Goal: Entertainment & Leisure: Consume media (video, audio)

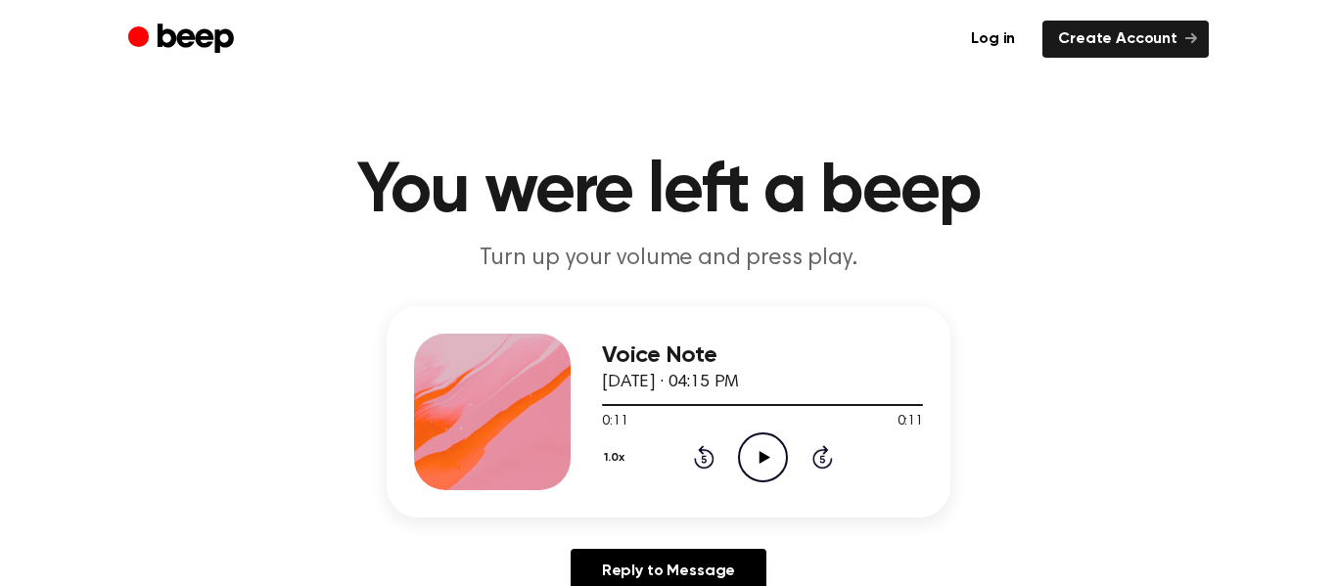
click at [777, 446] on icon "Play Audio" at bounding box center [763, 458] width 50 height 50
click at [760, 453] on icon at bounding box center [764, 457] width 11 height 13
click at [767, 460] on icon "Play Audio" at bounding box center [763, 458] width 50 height 50
click at [765, 460] on icon at bounding box center [763, 457] width 9 height 13
click at [711, 454] on icon at bounding box center [704, 456] width 21 height 23
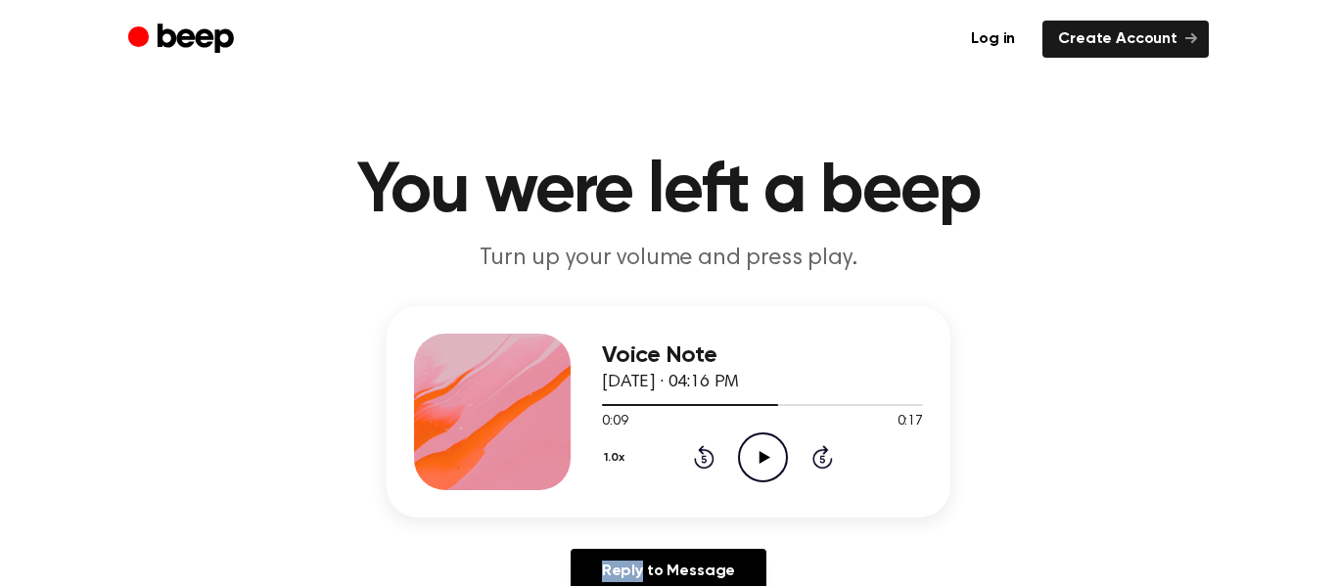
click at [711, 454] on icon at bounding box center [704, 456] width 21 height 23
click at [777, 464] on icon "Play Audio" at bounding box center [763, 458] width 50 height 50
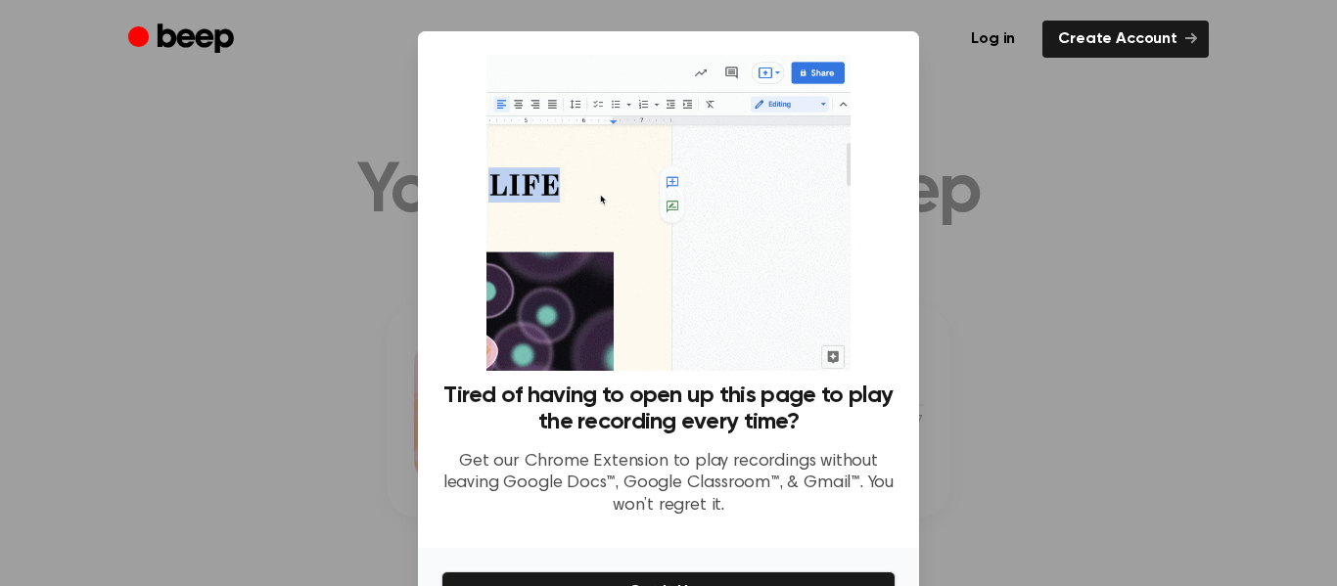
click at [952, 101] on div at bounding box center [668, 293] width 1337 height 586
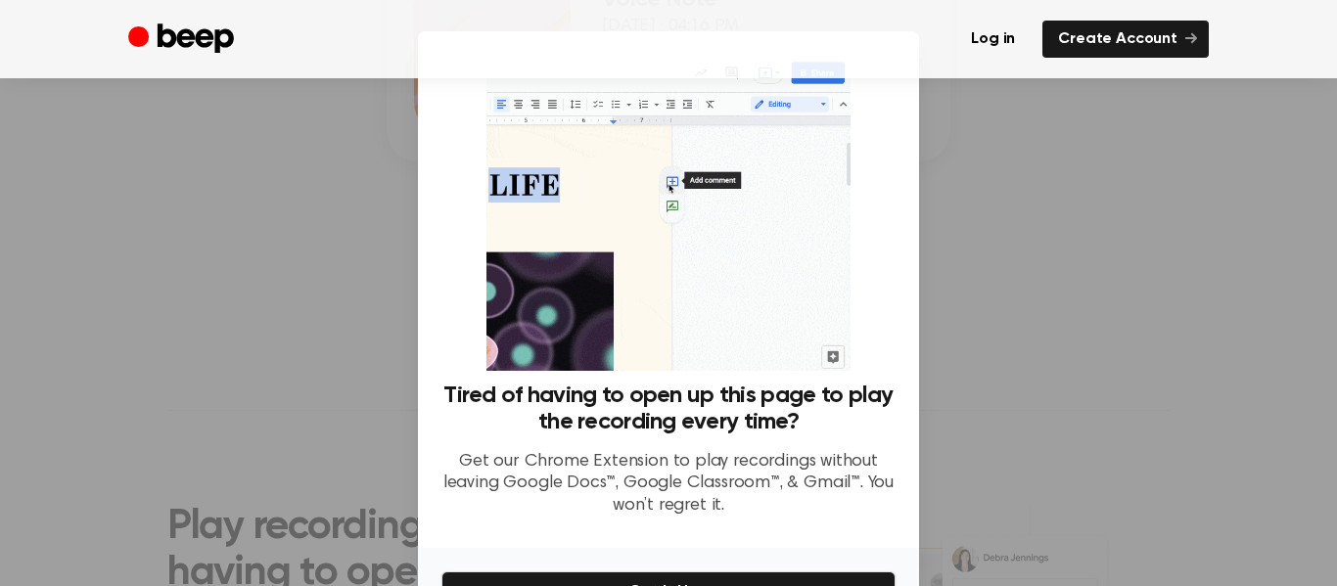
scroll to position [120, 0]
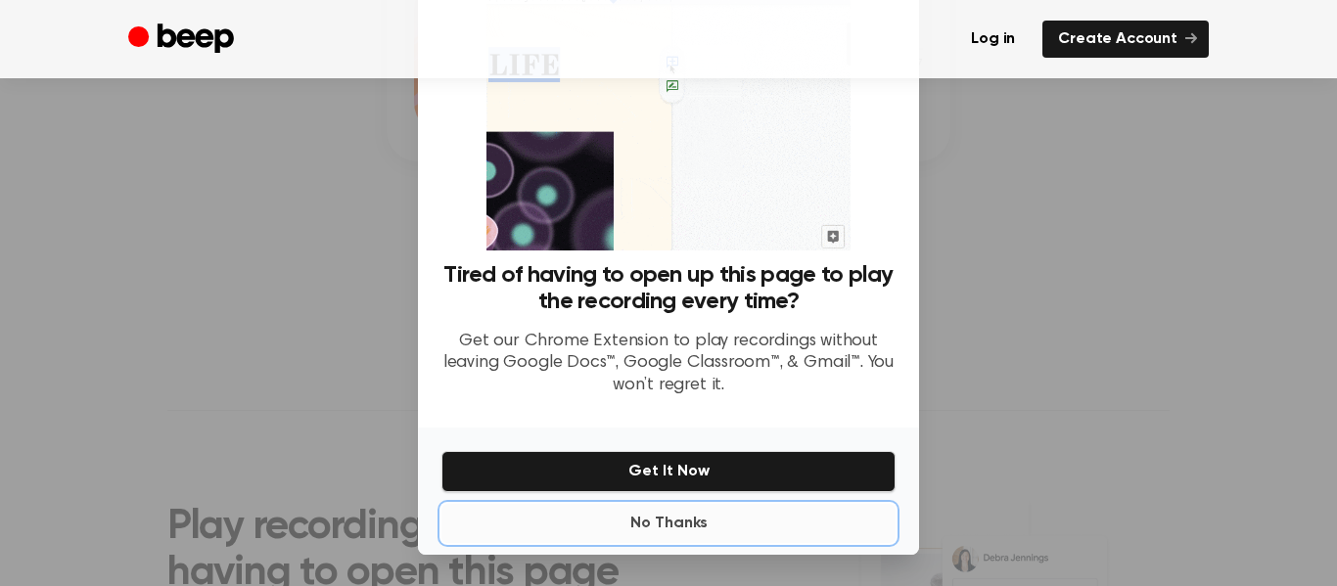
click at [672, 524] on button "No Thanks" at bounding box center [668, 523] width 454 height 39
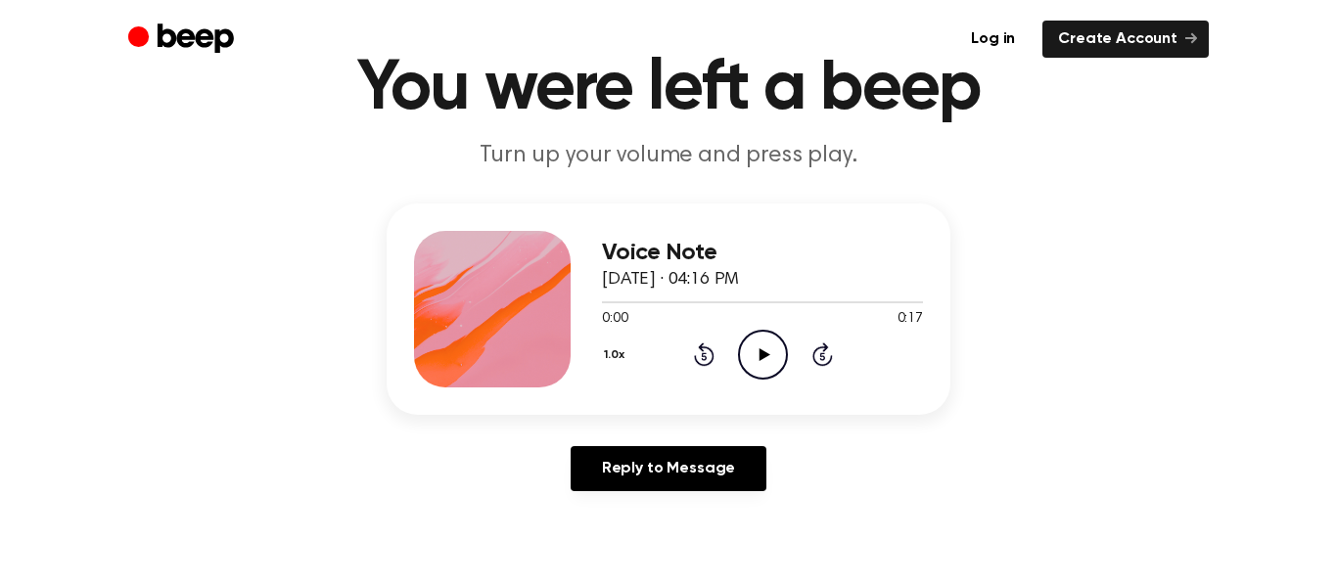
scroll to position [0, 0]
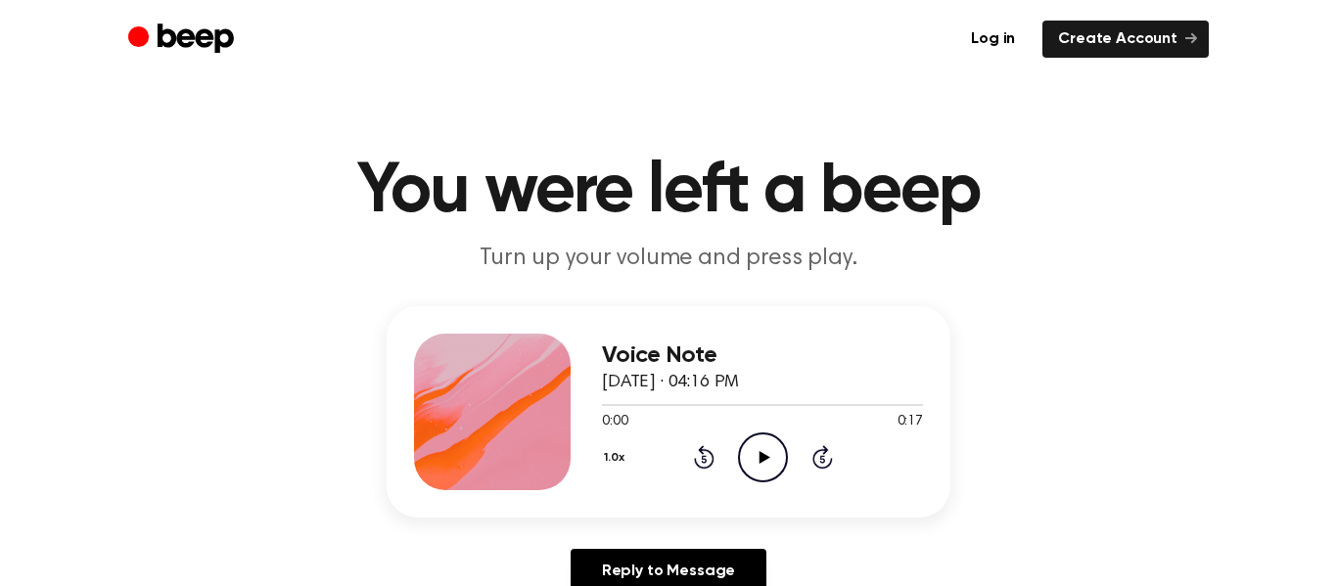
click at [769, 457] on icon "Play Audio" at bounding box center [763, 458] width 50 height 50
click at [764, 460] on icon "Play Audio" at bounding box center [763, 458] width 50 height 50
click at [765, 460] on icon "Play Audio" at bounding box center [763, 458] width 50 height 50
click at [741, 461] on icon "Play Audio" at bounding box center [763, 458] width 50 height 50
click at [777, 456] on icon "Play Audio" at bounding box center [763, 458] width 50 height 50
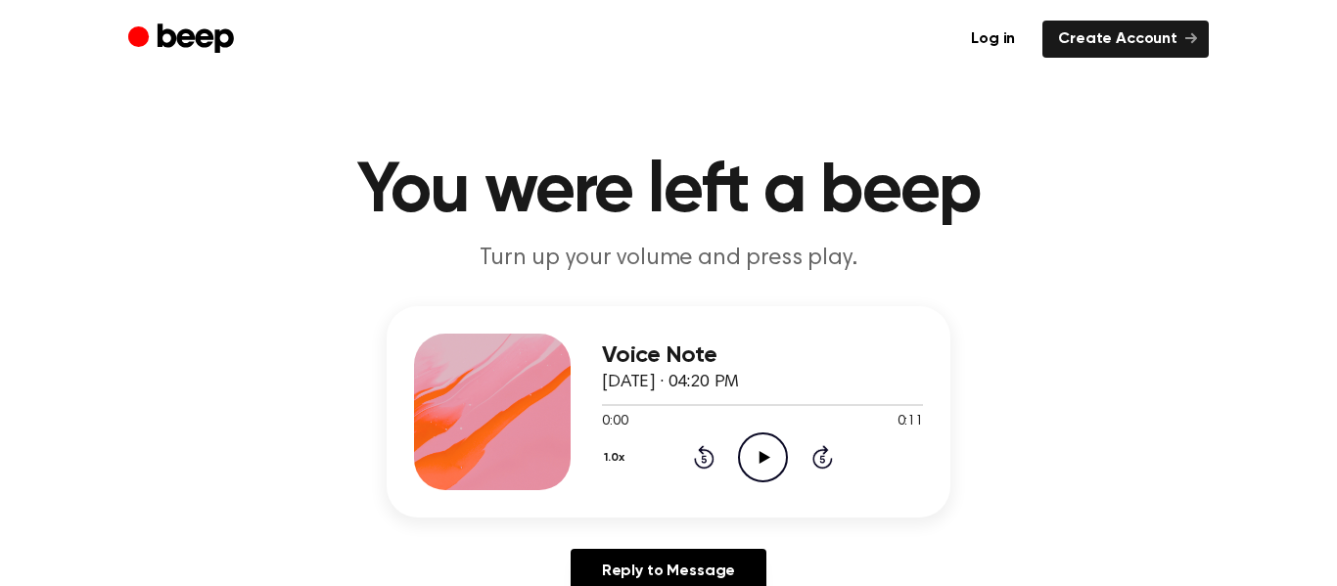
click at [744, 444] on icon "Play Audio" at bounding box center [763, 458] width 50 height 50
click at [745, 450] on icon "Play Audio" at bounding box center [763, 458] width 50 height 50
click at [758, 456] on icon "Play Audio" at bounding box center [763, 458] width 50 height 50
click at [765, 449] on icon "Play Audio" at bounding box center [763, 458] width 50 height 50
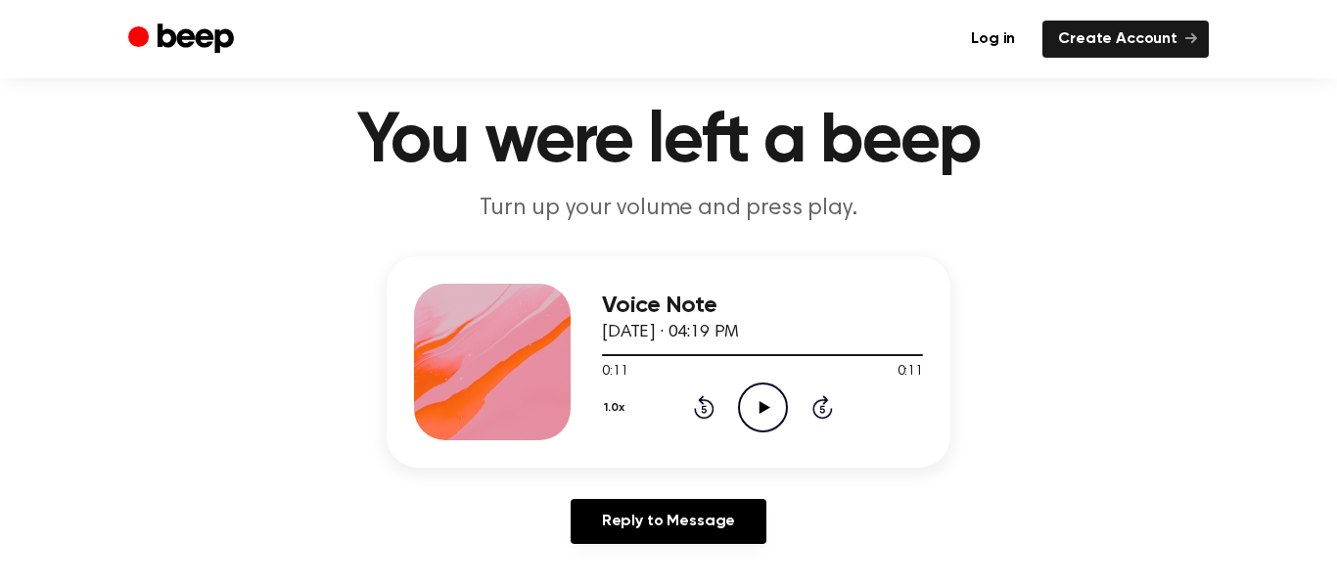
scroll to position [48, 0]
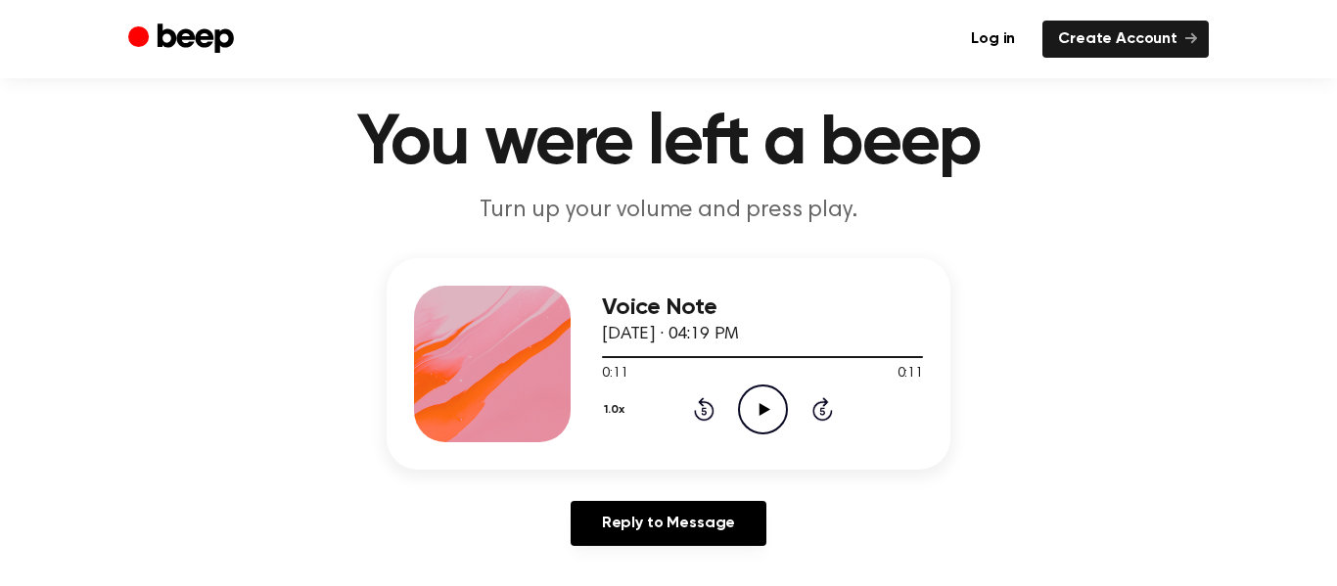
click at [762, 409] on icon at bounding box center [764, 409] width 11 height 13
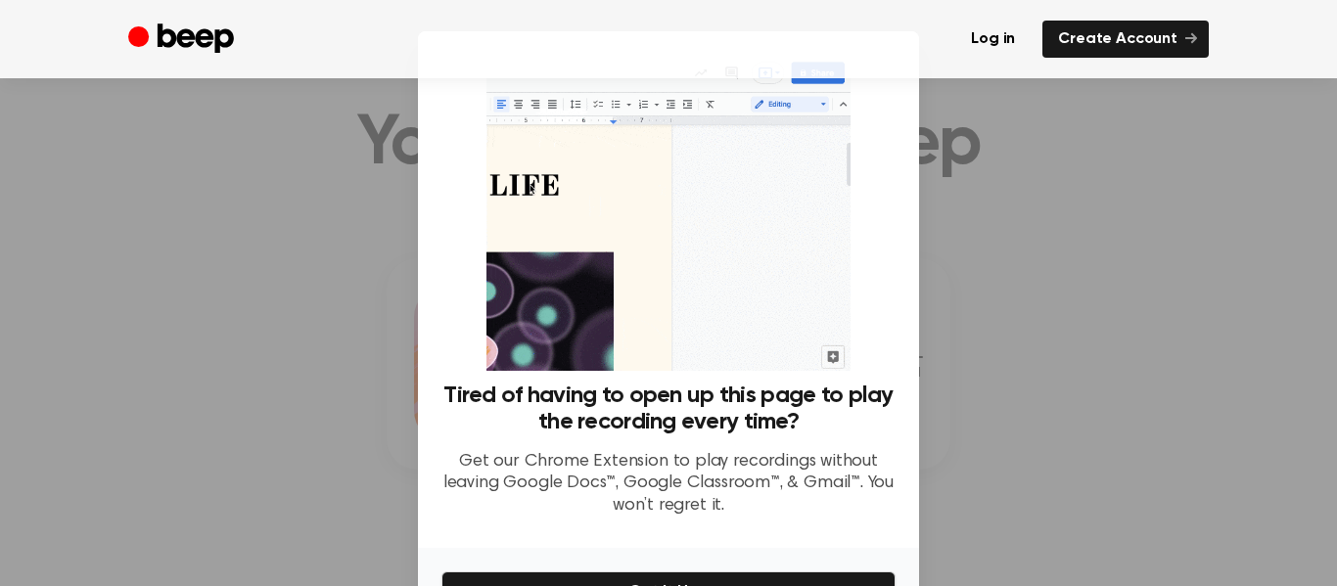
scroll to position [120, 0]
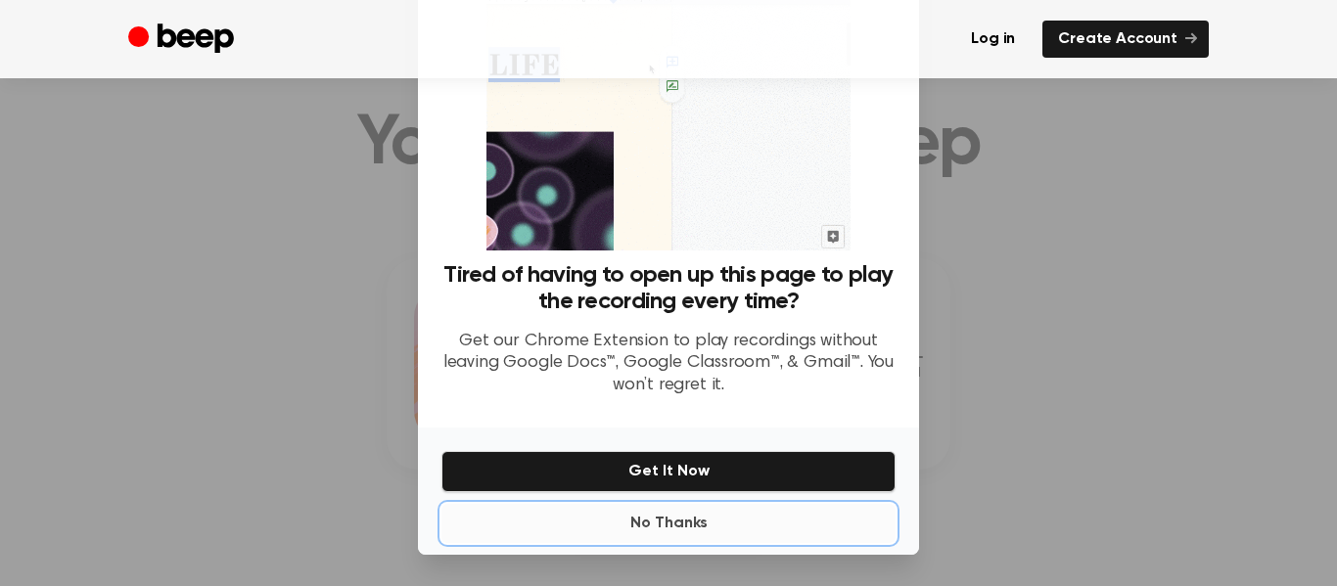
click at [707, 516] on button "No Thanks" at bounding box center [668, 523] width 454 height 39
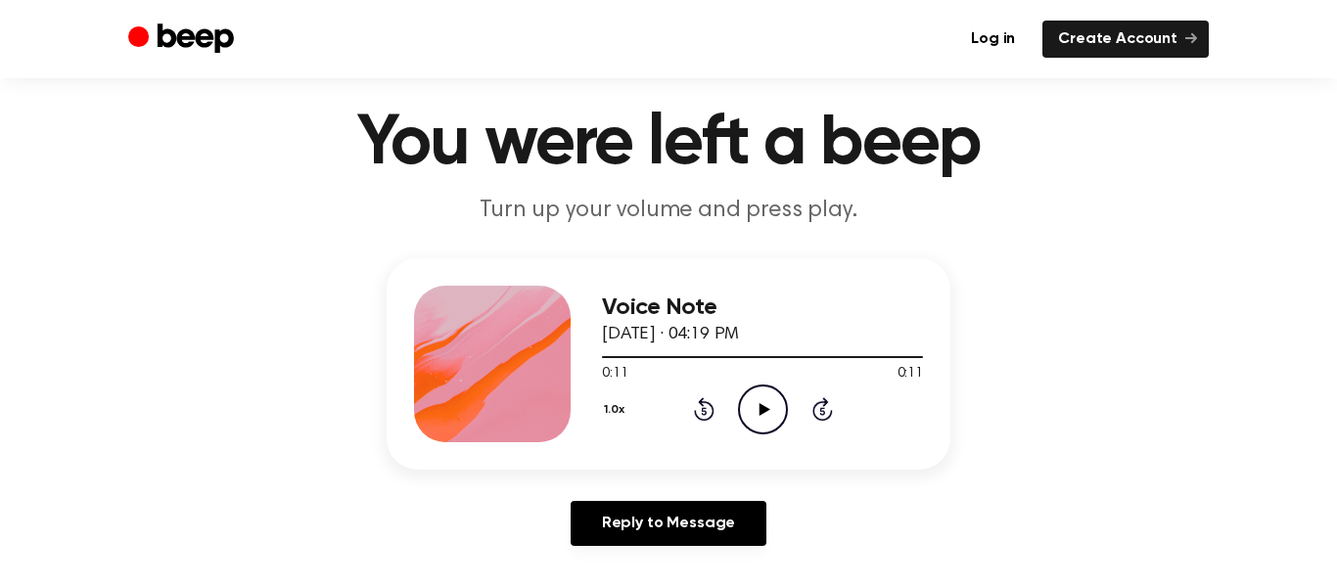
click at [764, 414] on icon "Play Audio" at bounding box center [763, 410] width 50 height 50
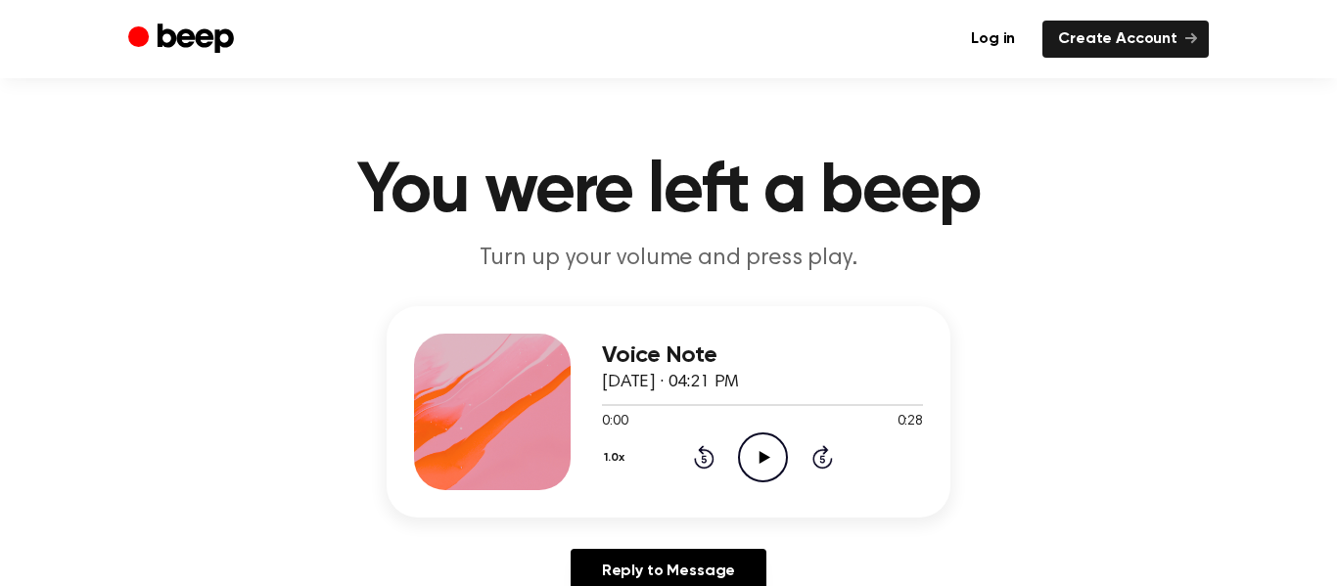
scroll to position [31, 0]
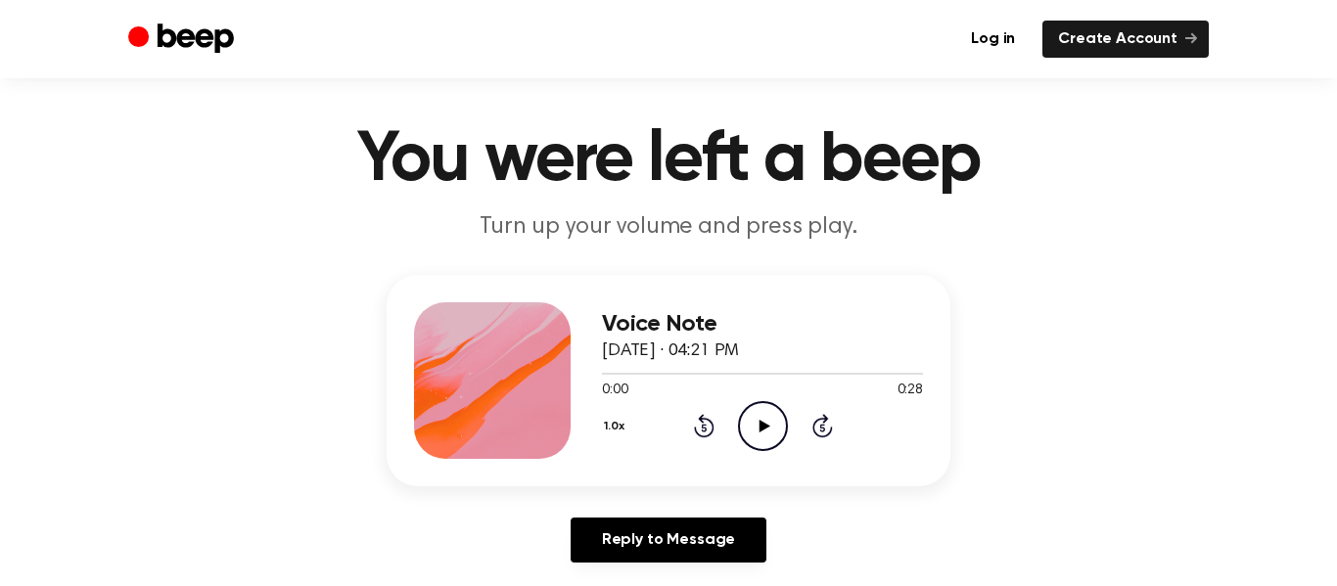
click at [751, 416] on icon "Play Audio" at bounding box center [763, 426] width 50 height 50
click at [761, 405] on icon "Play Audio" at bounding box center [763, 426] width 50 height 50
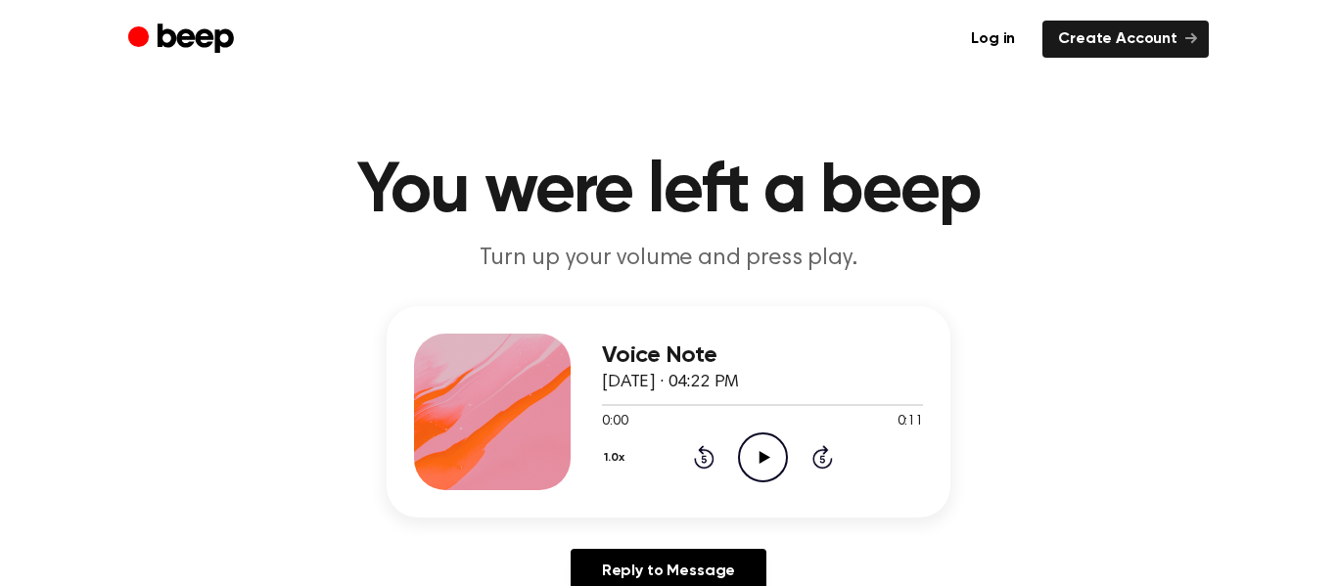
click at [761, 459] on icon at bounding box center [764, 457] width 11 height 13
click at [763, 438] on icon "Play Audio" at bounding box center [763, 458] width 50 height 50
click at [760, 456] on icon at bounding box center [764, 457] width 11 height 13
click at [757, 459] on icon "Play Audio" at bounding box center [763, 458] width 50 height 50
click at [765, 447] on icon "Play Audio" at bounding box center [763, 458] width 50 height 50
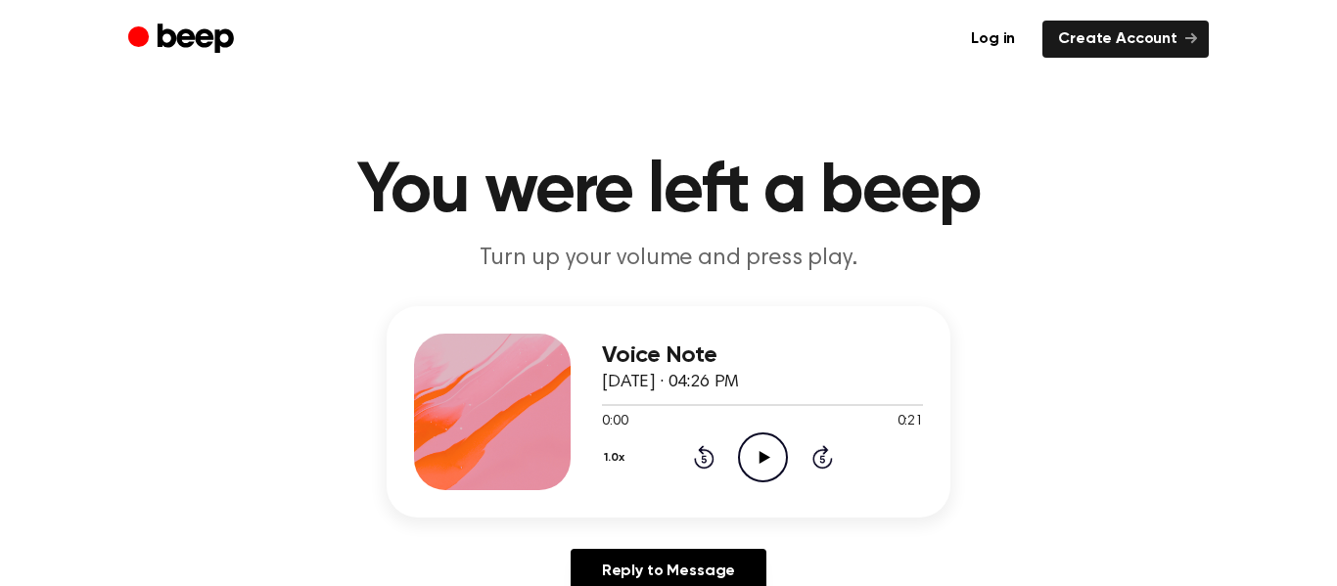
click at [740, 454] on icon "Play Audio" at bounding box center [763, 458] width 50 height 50
click at [755, 452] on icon "Play Audio" at bounding box center [763, 458] width 50 height 50
click at [764, 461] on icon "Play Audio" at bounding box center [763, 458] width 50 height 50
click at [761, 441] on icon "Play Audio" at bounding box center [763, 458] width 50 height 50
click at [753, 443] on icon "Play Audio" at bounding box center [763, 458] width 50 height 50
